Goal: Transaction & Acquisition: Purchase product/service

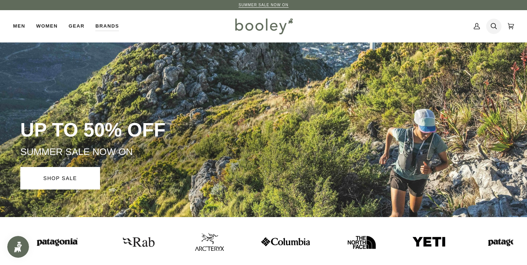
click at [494, 24] on icon at bounding box center [494, 26] width 6 height 6
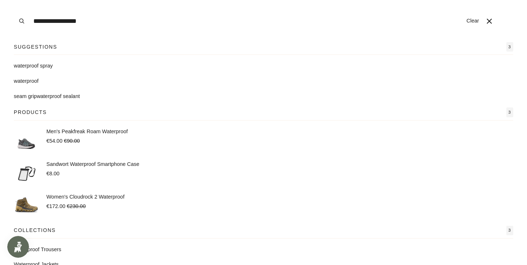
type input "**********"
click at [14, 0] on button "Search" at bounding box center [22, 21] width 16 height 42
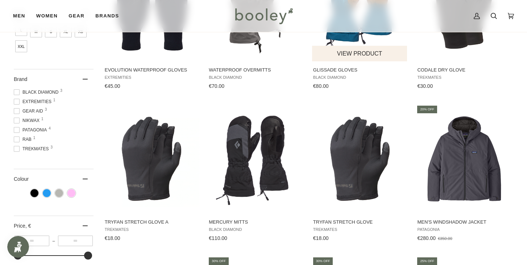
scroll to position [171, 0]
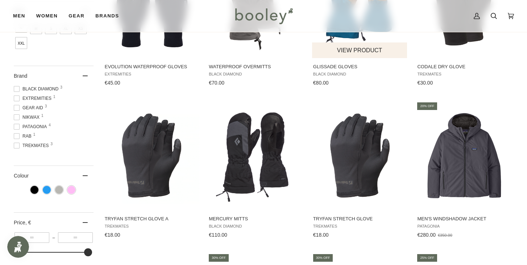
click at [347, 147] on img "Tryfan Stretch Glove" at bounding box center [360, 155] width 96 height 96
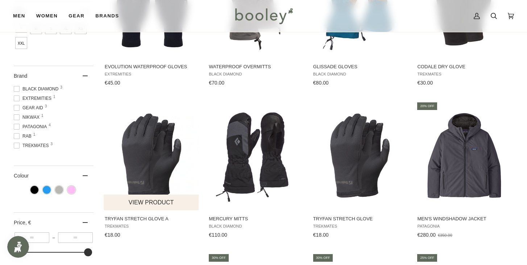
click at [151, 165] on img "Tryfan Stretch Glove A" at bounding box center [152, 155] width 96 height 96
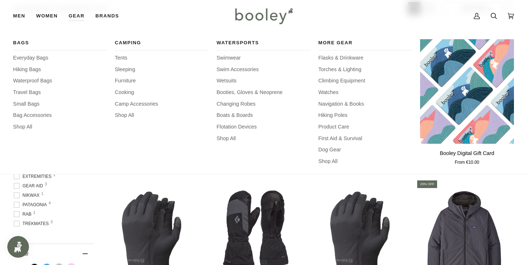
scroll to position [89, 0]
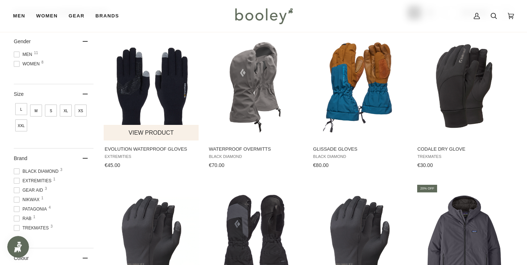
click at [163, 93] on img "Evolution Waterproof Gloves" at bounding box center [152, 86] width 96 height 96
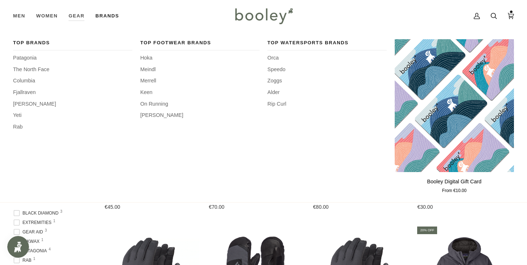
scroll to position [0, 0]
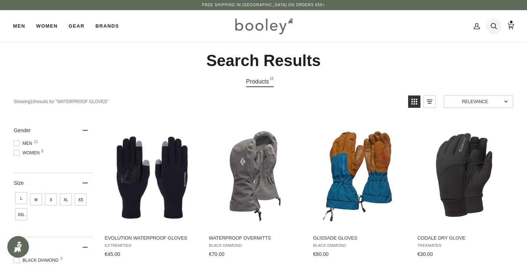
click at [496, 24] on icon at bounding box center [494, 26] width 6 height 11
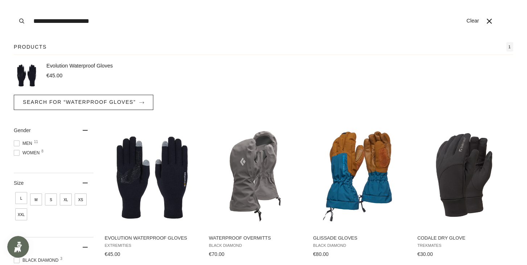
type input "**********"
click at [14, 0] on button "Search" at bounding box center [22, 21] width 16 height 42
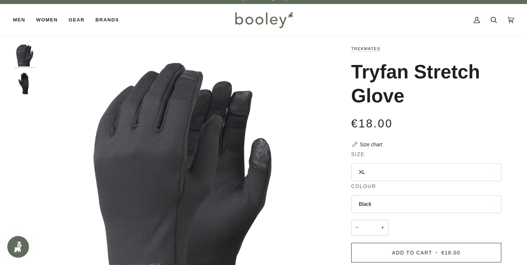
scroll to position [7, 0]
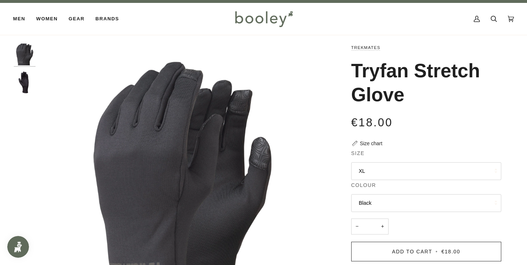
click at [368, 177] on button "XL" at bounding box center [427, 171] width 150 height 18
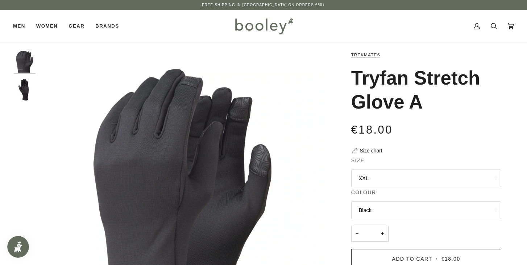
click at [369, 177] on button "XXL" at bounding box center [427, 178] width 150 height 18
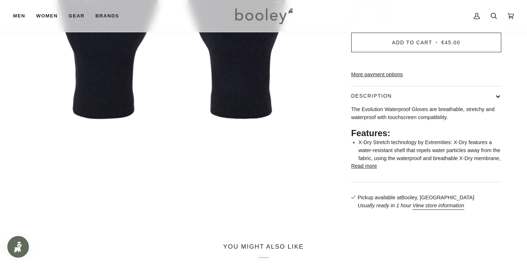
scroll to position [231, 0]
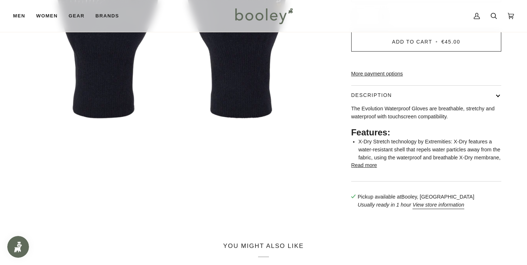
click at [362, 169] on button "Read more" at bounding box center [365, 165] width 26 height 8
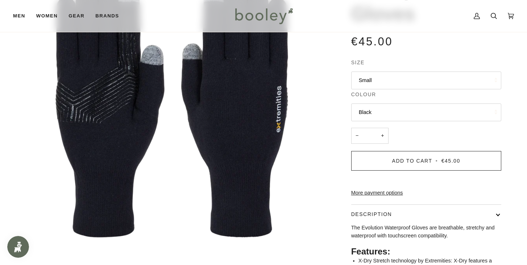
scroll to position [113, 0]
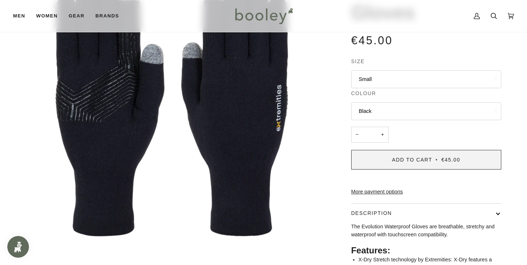
click at [400, 162] on span "Add to Cart" at bounding box center [413, 160] width 40 height 6
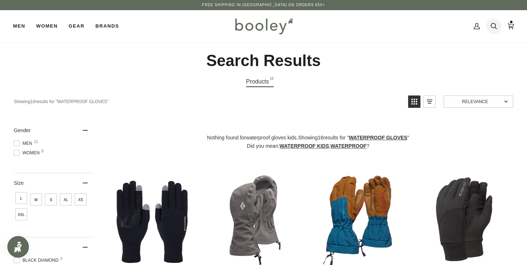
click at [493, 29] on icon at bounding box center [494, 26] width 6 height 11
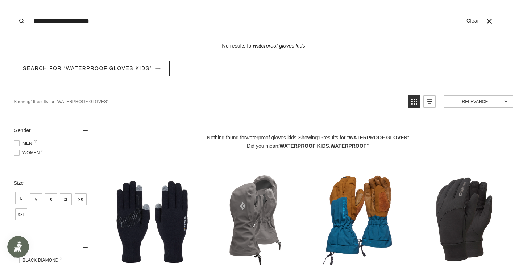
drag, startPoint x: 109, startPoint y: 22, endPoint x: 6, endPoint y: 22, distance: 103.4
click at [5, 22] on div "**********" at bounding box center [264, 21] width 526 height 42
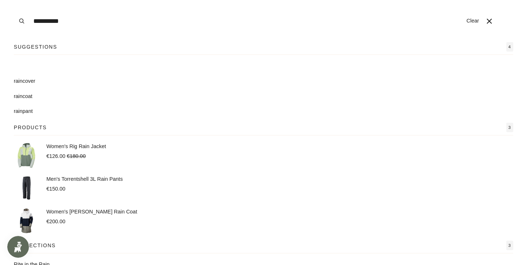
type input "**********"
click at [14, 0] on button "Search" at bounding box center [22, 21] width 16 height 42
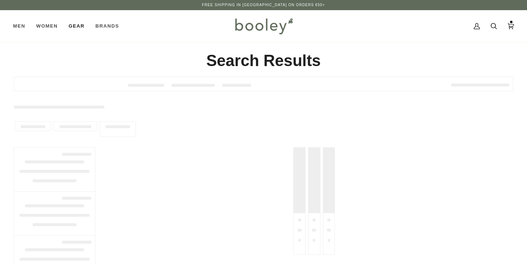
type input "**********"
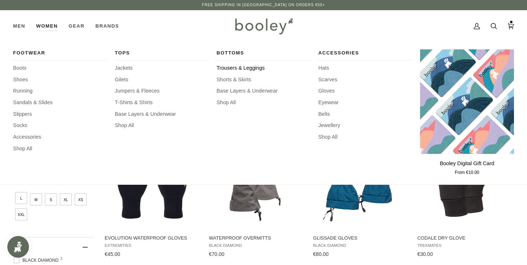
click at [227, 69] on span "Trousers & Leggings" at bounding box center [264, 68] width 94 height 8
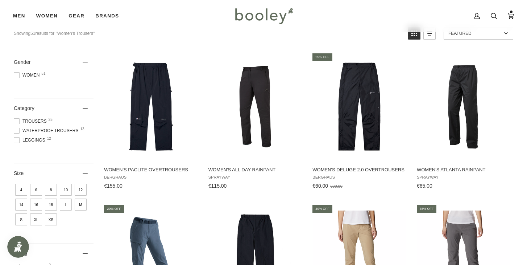
scroll to position [80, 0]
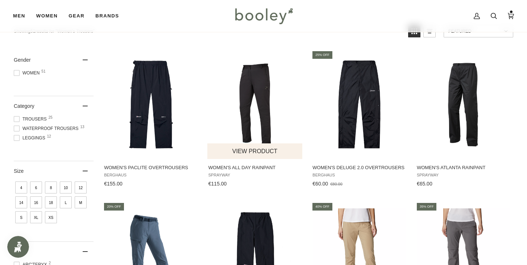
click at [261, 100] on img "Women's All Day Rainpant" at bounding box center [256, 104] width 96 height 96
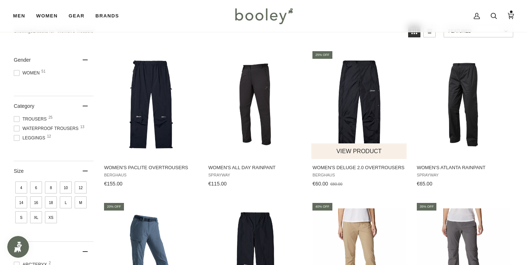
click at [392, 116] on img "Women's Deluge 2.0 Overtrousers" at bounding box center [360, 104] width 96 height 96
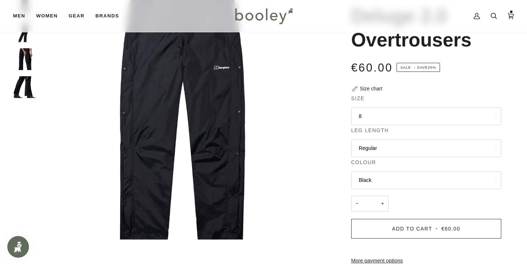
scroll to position [85, 0]
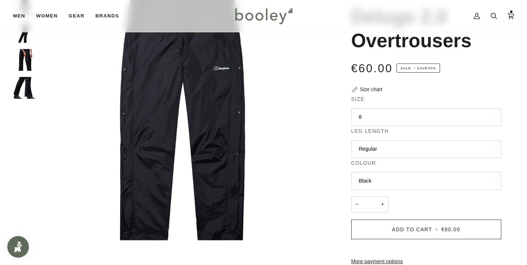
click at [392, 116] on button "8" at bounding box center [427, 117] width 150 height 18
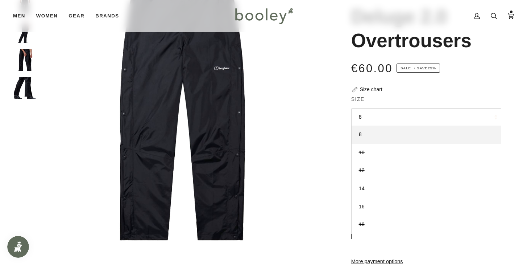
click at [399, 93] on div "Berghaus Women's Deluge 2.0 Overtrousers €60.00 Sale • Save 25% Size chart Size…" at bounding box center [419, 190] width 163 height 448
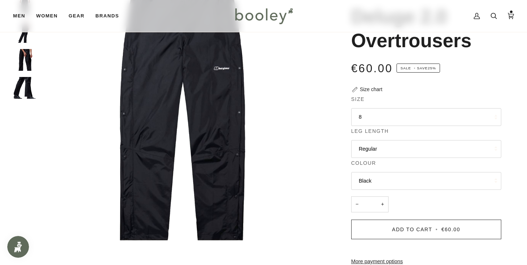
click at [379, 147] on button "Regular" at bounding box center [427, 149] width 150 height 18
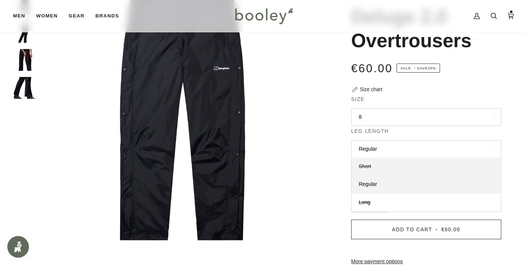
click at [375, 168] on link "Short" at bounding box center [426, 166] width 149 height 18
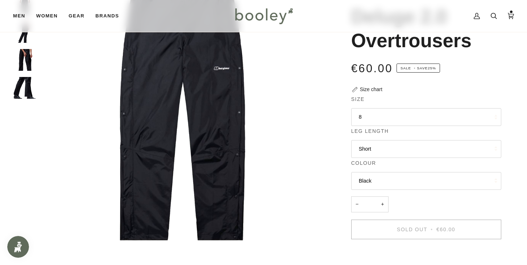
click at [386, 118] on button "8" at bounding box center [427, 117] width 150 height 18
click at [390, 98] on legend "Size" at bounding box center [427, 100] width 150 height 11
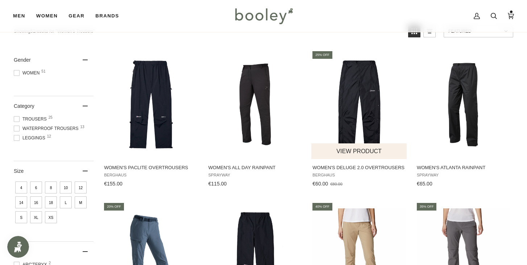
click at [369, 106] on img "Women's Deluge 2.0 Overtrousers" at bounding box center [360, 104] width 96 height 96
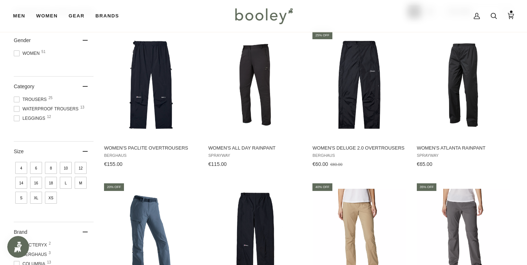
scroll to position [96, 0]
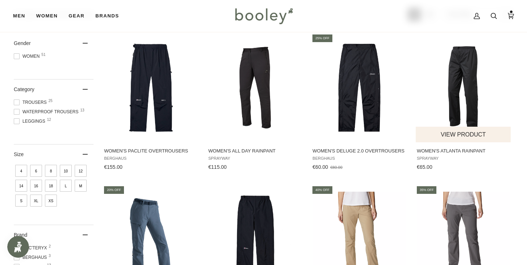
click at [485, 95] on img "Women's Atlanta Rainpant" at bounding box center [464, 88] width 96 height 96
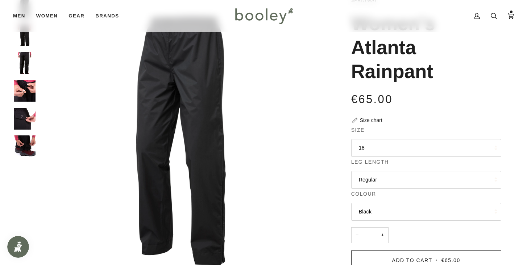
scroll to position [56, 0]
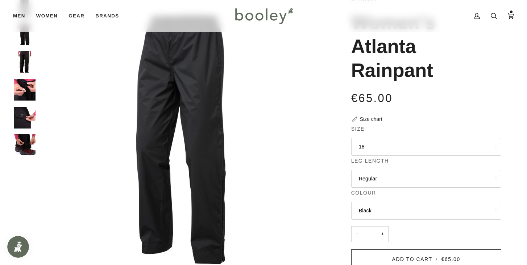
click at [442, 151] on button "18" at bounding box center [427, 147] width 150 height 18
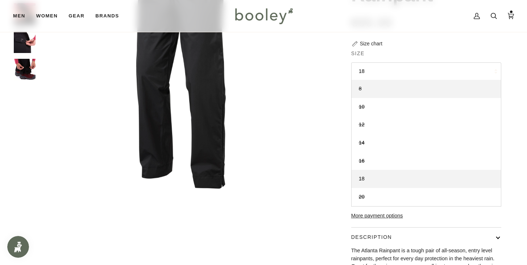
scroll to position [134, 0]
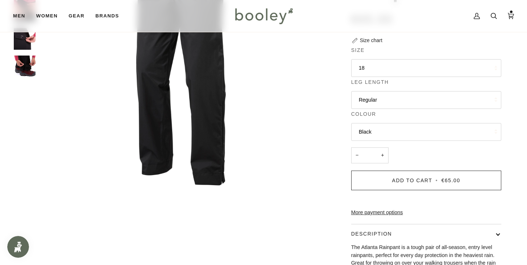
click at [416, 51] on legend "Size" at bounding box center [427, 51] width 150 height 11
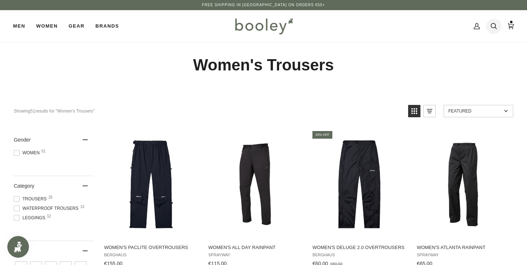
click at [495, 27] on icon at bounding box center [494, 26] width 6 height 6
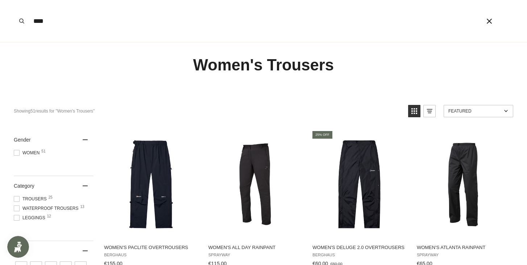
type input "****"
click at [14, 0] on button "Search" at bounding box center [22, 21] width 16 height 42
